Goal: Task Accomplishment & Management: Manage account settings

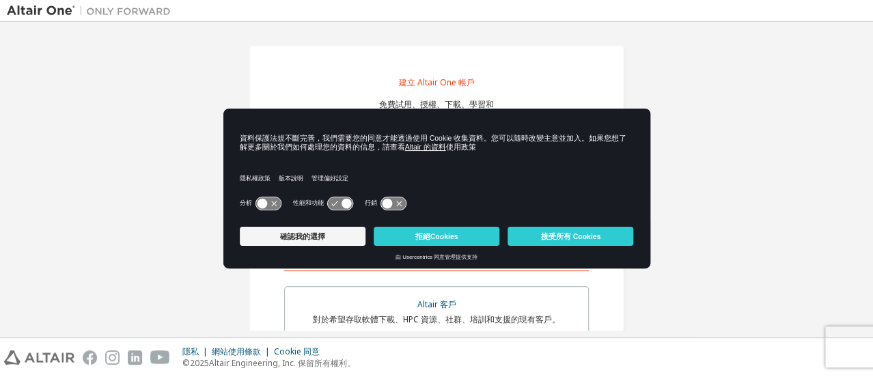
click at [619, 188] on div "隱私權政策 版本說明 管理偏好設定" at bounding box center [437, 173] width 394 height 39
click at [468, 237] on button "拒絕Cookies" at bounding box center [437, 236] width 126 height 19
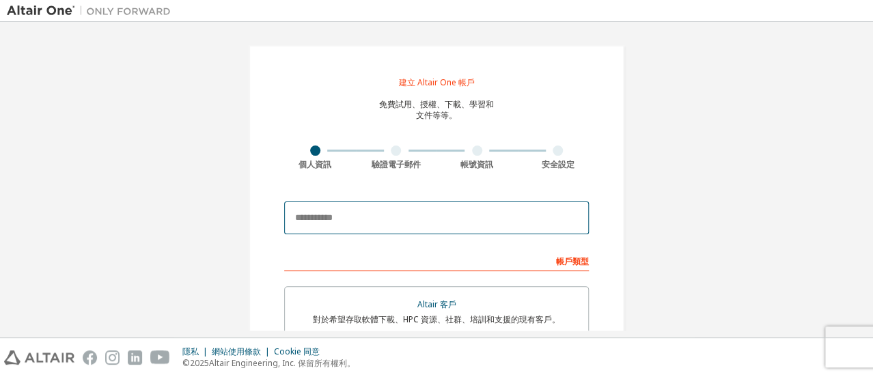
click at [416, 219] on input "email" at bounding box center [436, 217] width 305 height 33
paste input "**********"
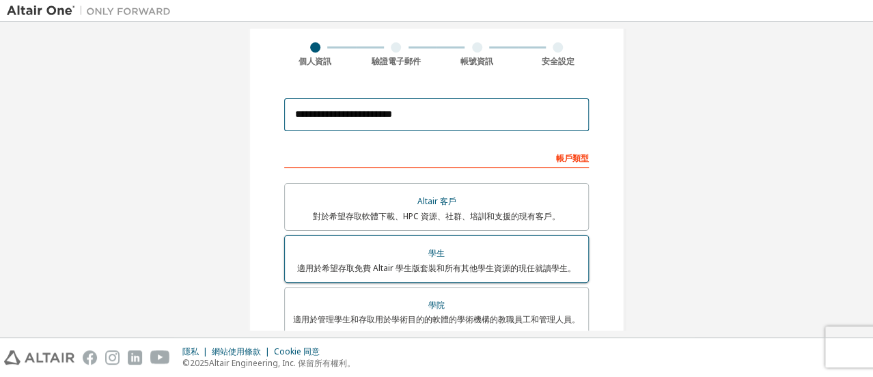
scroll to position [136, 0]
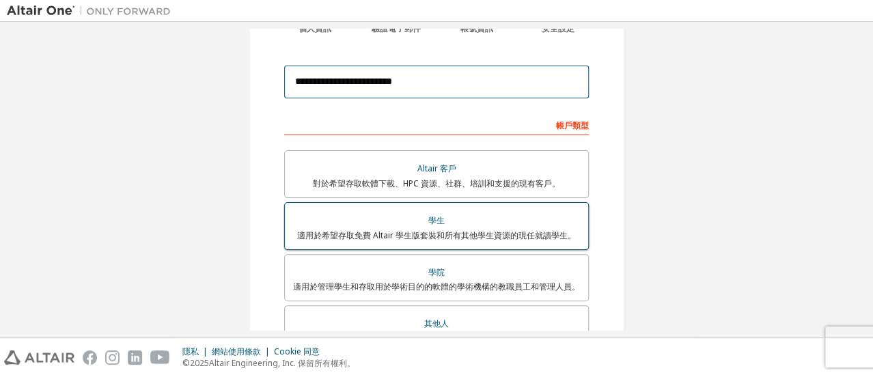
type input "**********"
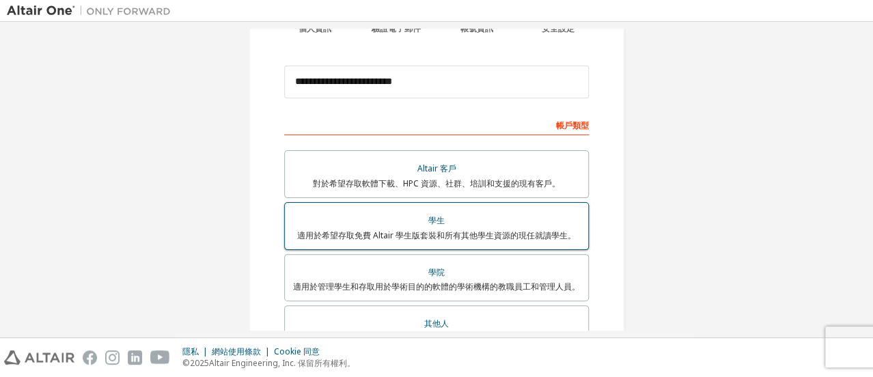
click at [491, 240] on div "適用於希望存取免費 Altair 學生版套裝和所有其他學生資源的現任就讀學生。" at bounding box center [436, 235] width 287 height 11
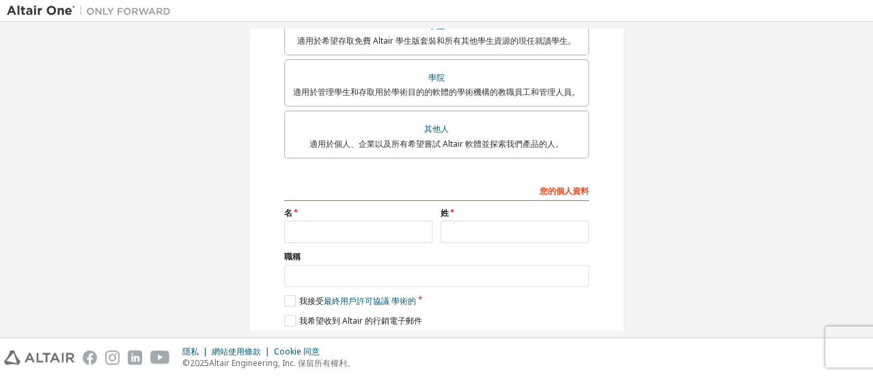
scroll to position [335, 0]
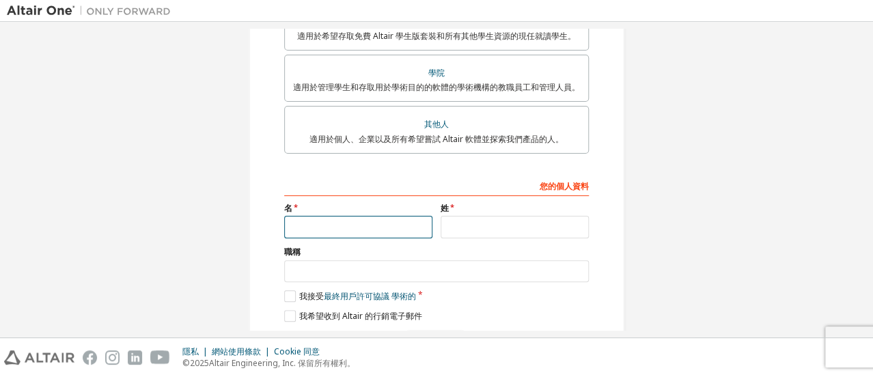
click at [384, 238] on input "text" at bounding box center [358, 227] width 148 height 23
type input "*"
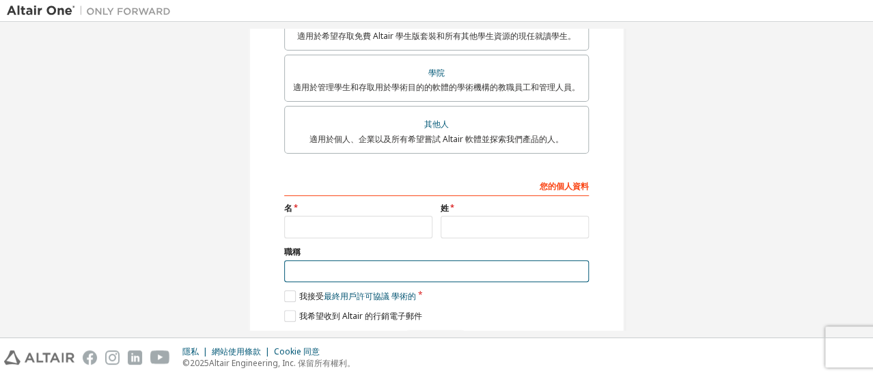
click at [391, 283] on input "text" at bounding box center [436, 271] width 305 height 23
type input "*"
type input "**"
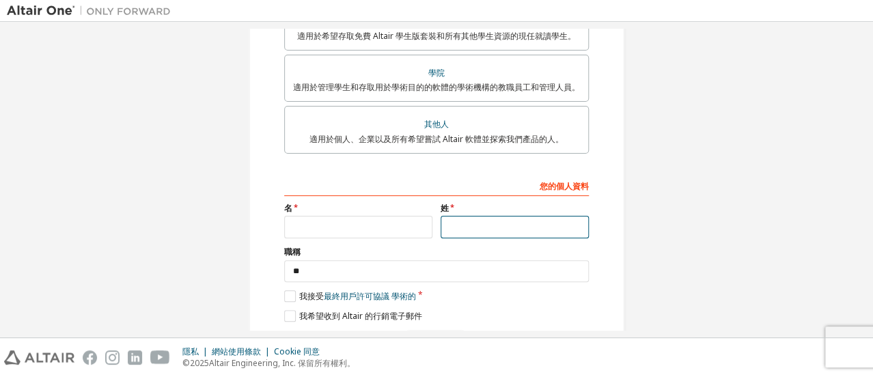
click at [496, 238] on input "text" at bounding box center [514, 227] width 148 height 23
type input "*"
type input "****"
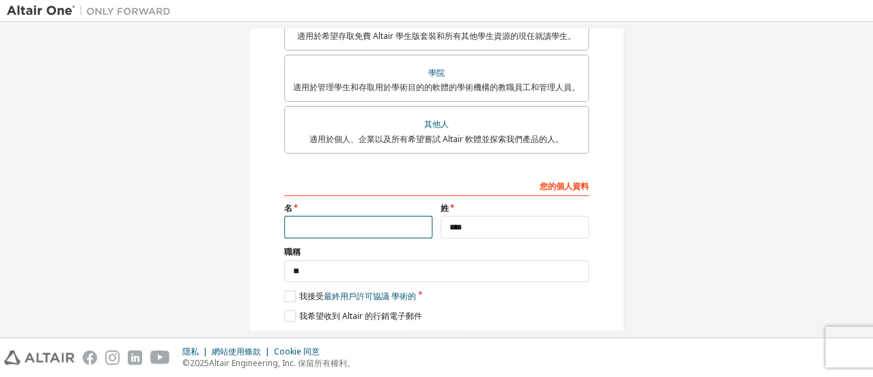
click at [384, 238] on input "text" at bounding box center [358, 227] width 148 height 23
type input "**********"
click at [284, 302] on label "我接受 最終用戶許可協議 學術的" at bounding box center [350, 296] width 132 height 12
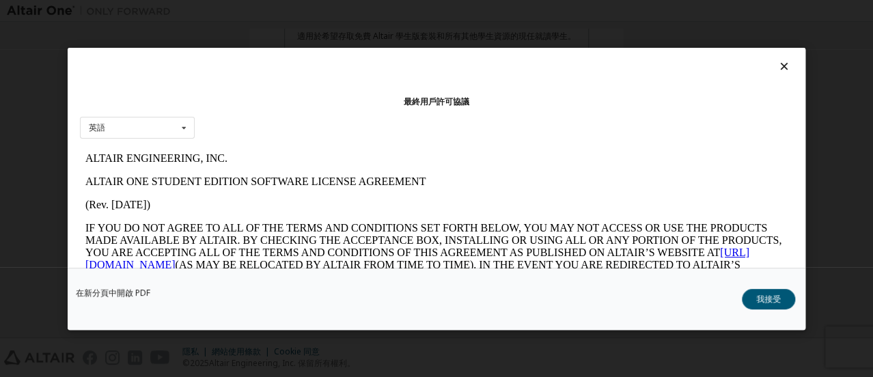
scroll to position [0, 0]
click at [186, 124] on icon at bounding box center [184, 127] width 17 height 21
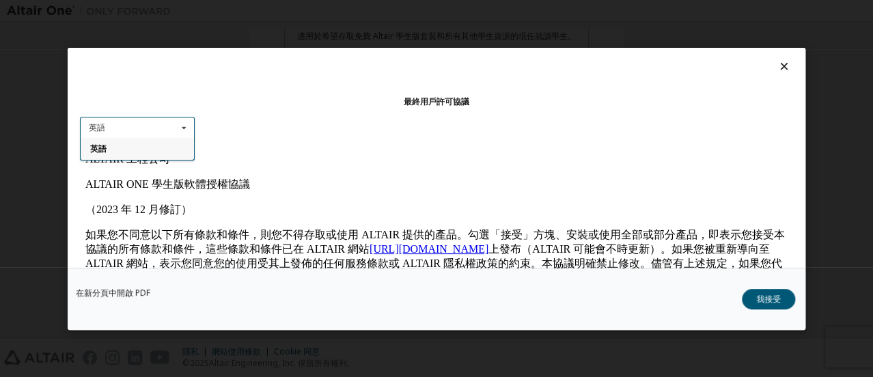
click at [472, 184] on p "ALTAIR ONE 學生版軟體授權協議" at bounding box center [436, 185] width 702 height 14
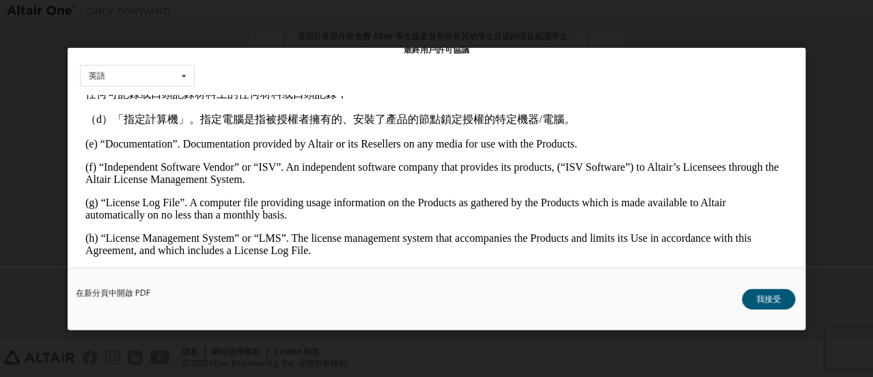
scroll to position [66, 0]
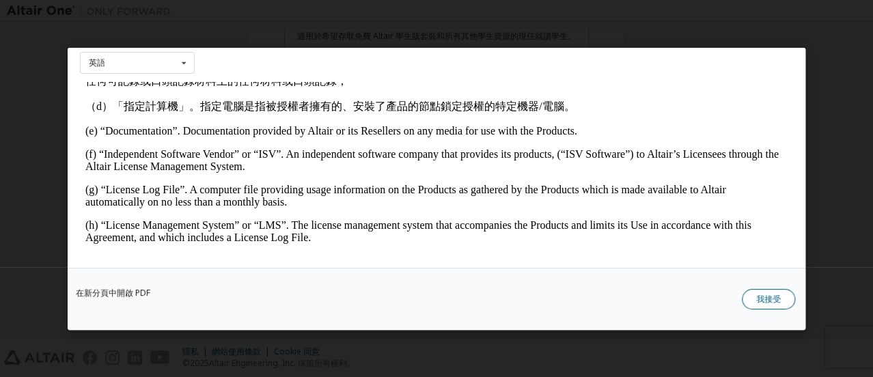
click at [774, 290] on button "我接受" at bounding box center [768, 298] width 53 height 20
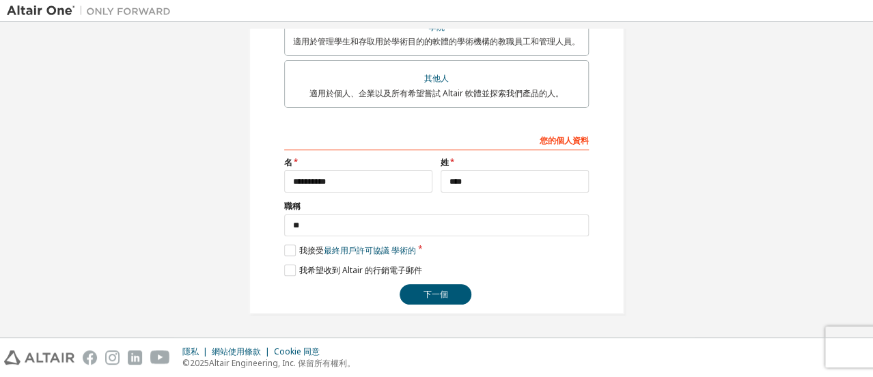
scroll to position [404, 0]
click at [451, 300] on button "下一個" at bounding box center [436, 294] width 72 height 20
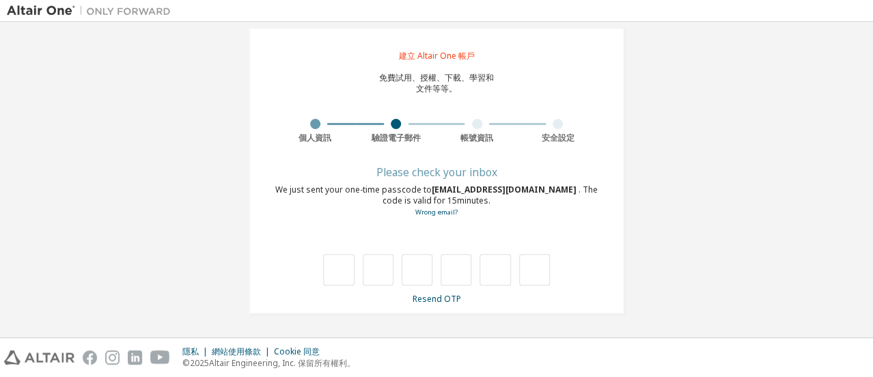
scroll to position [26, 0]
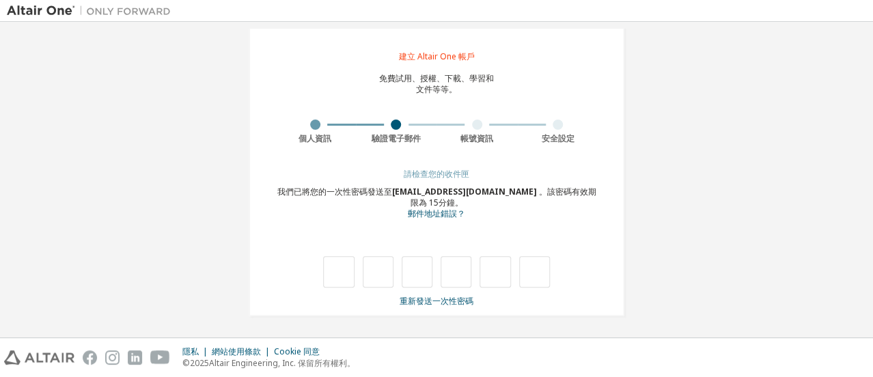
type input "*"
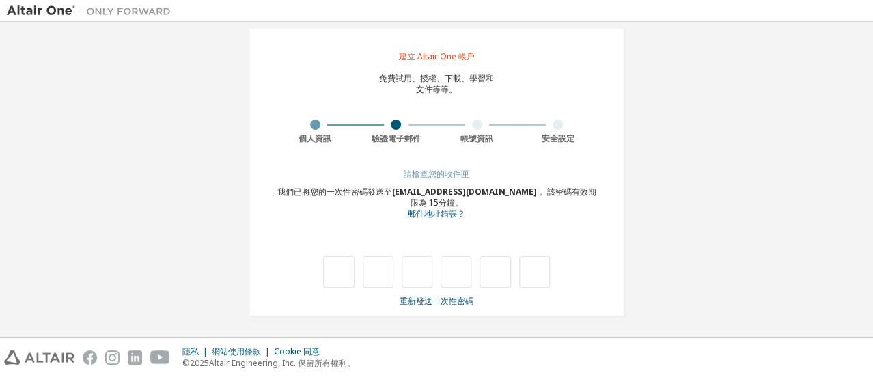
type input "*"
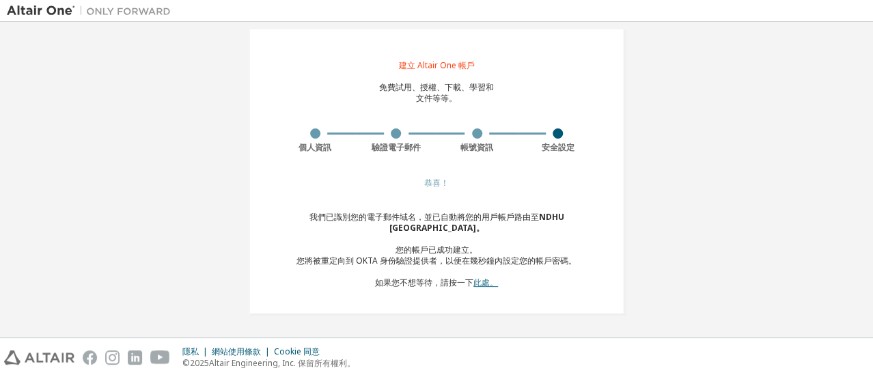
click at [488, 280] on font "此處。" at bounding box center [485, 283] width 25 height 12
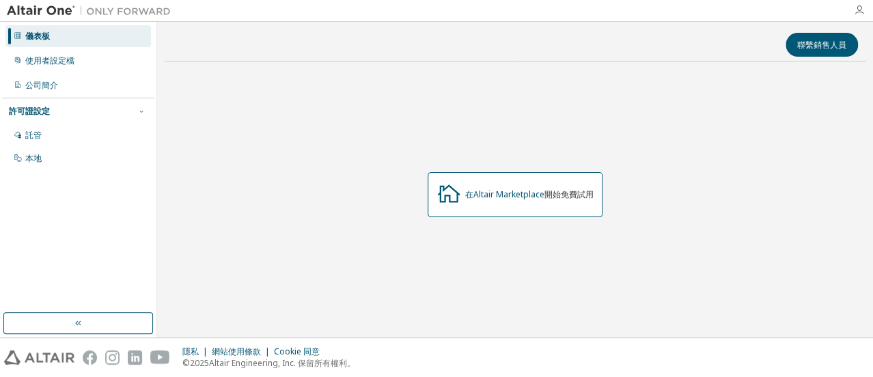
click at [862, 11] on icon "button" at bounding box center [859, 10] width 11 height 11
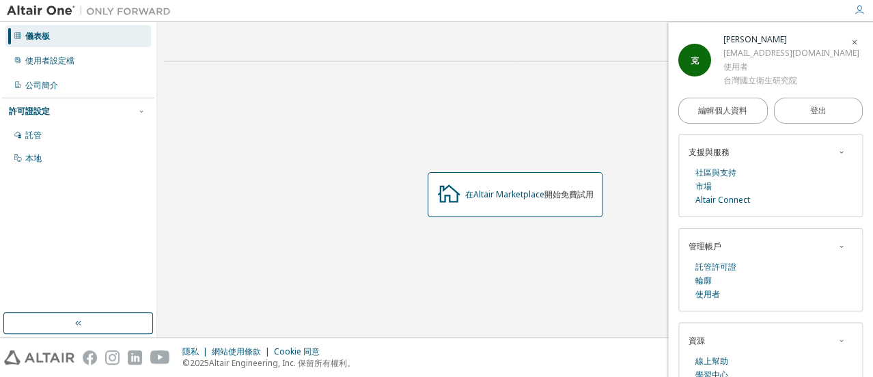
click at [698, 55] on div "克" at bounding box center [694, 60] width 33 height 33
click at [723, 45] on font "耿章洋" at bounding box center [755, 39] width 64 height 12
click at [727, 116] on font "編輯個人資料" at bounding box center [722, 110] width 49 height 12
